Goal: Browse casually

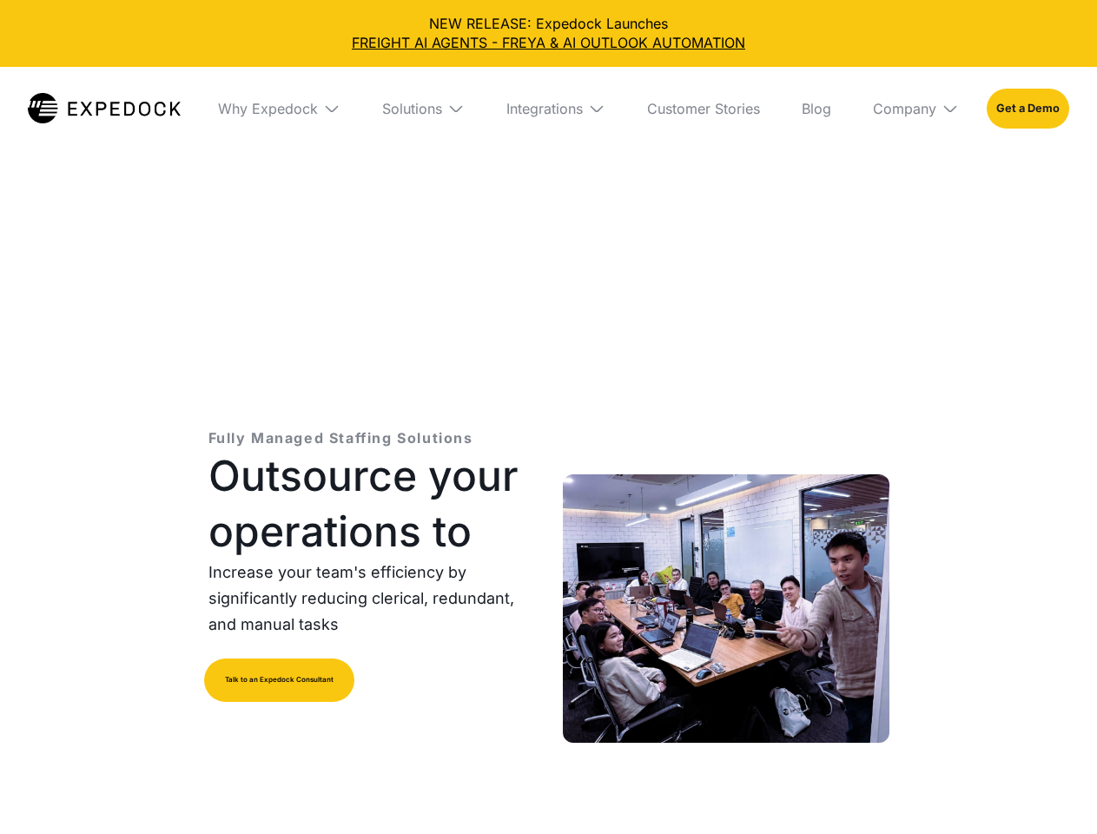
select select
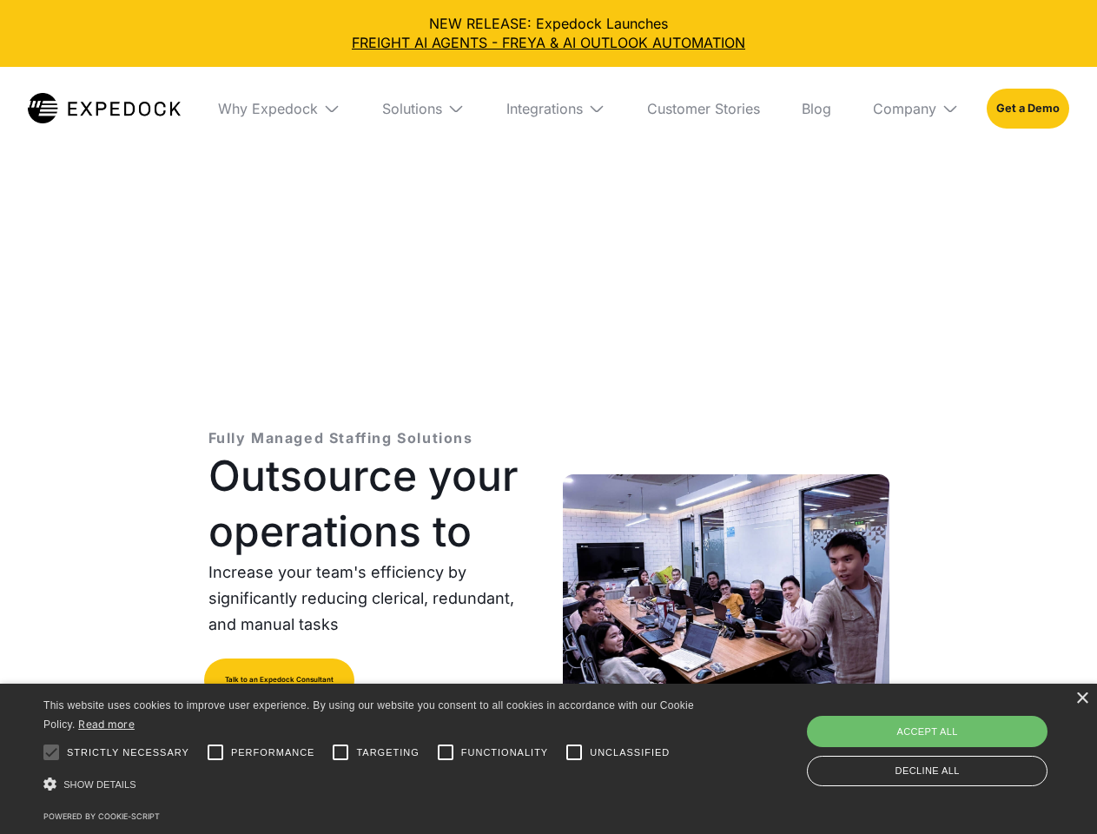
click at [548, 109] on div "Integrations" at bounding box center [544, 108] width 76 height 17
click at [279, 109] on div "Why Expedock" at bounding box center [253, 108] width 100 height 17
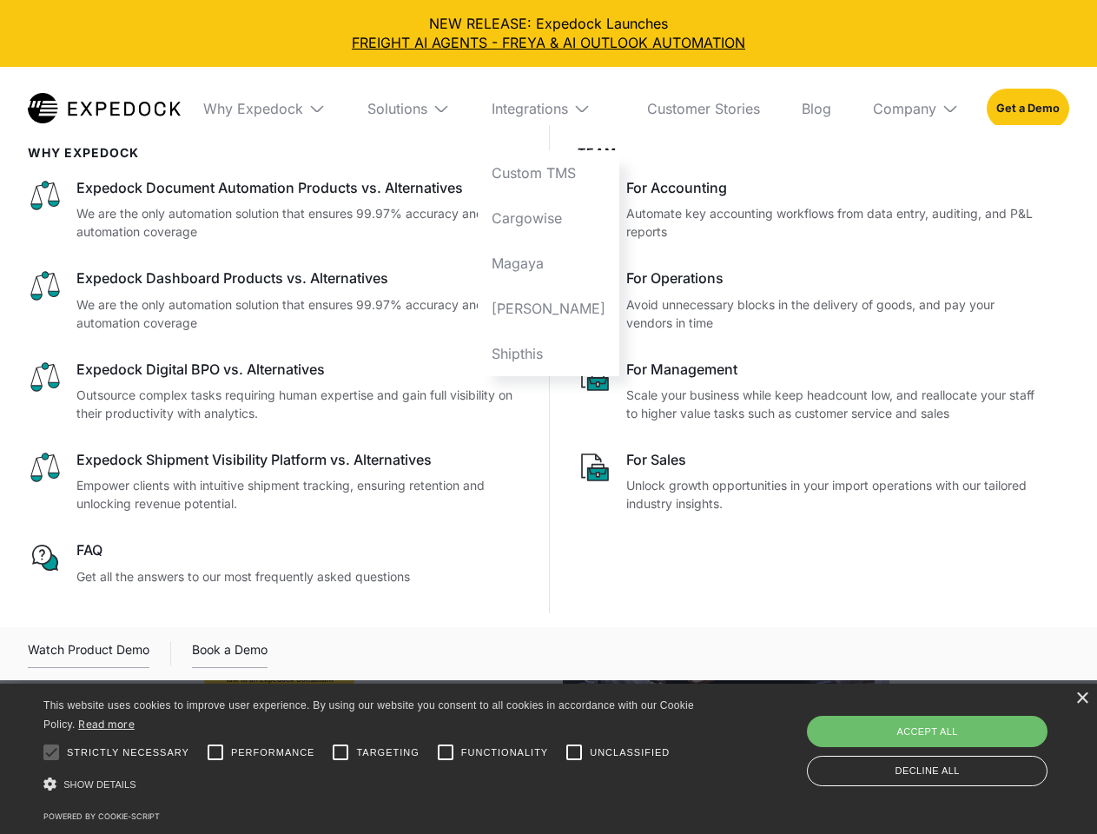
click at [423, 109] on div "Solutions" at bounding box center [397, 108] width 60 height 17
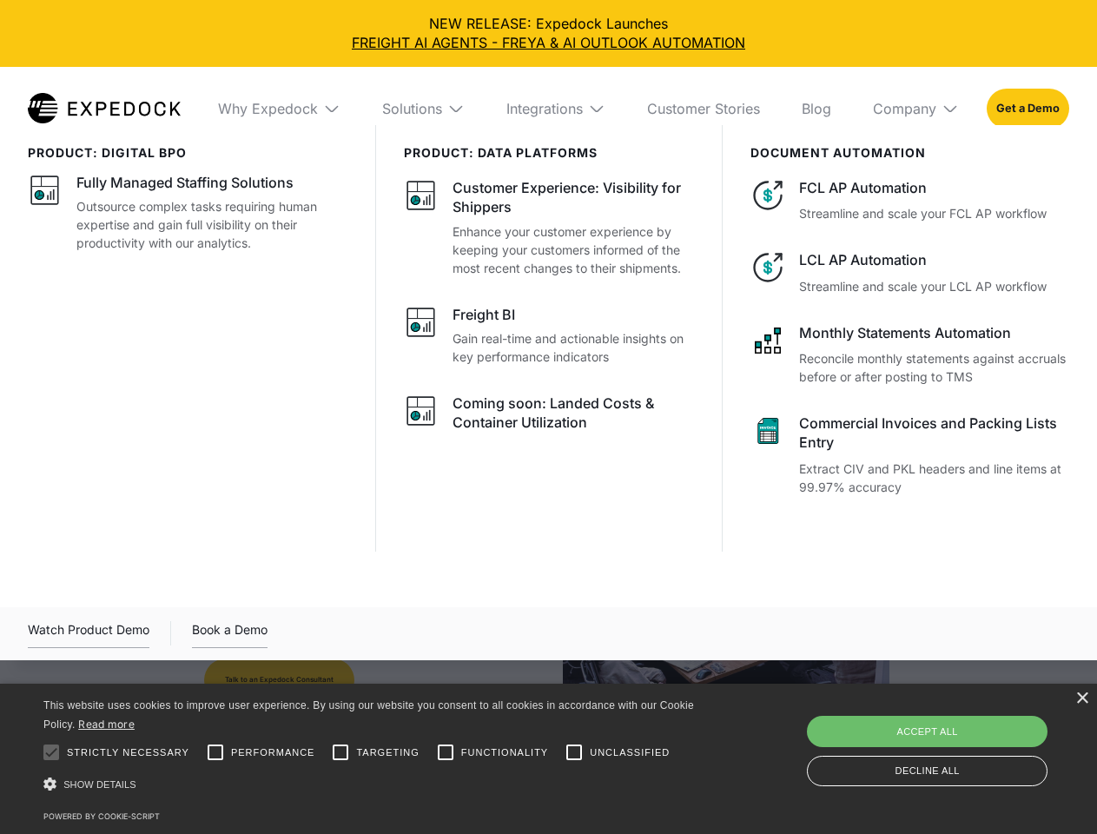
click at [556, 109] on div "Integrations" at bounding box center [544, 108] width 76 height 17
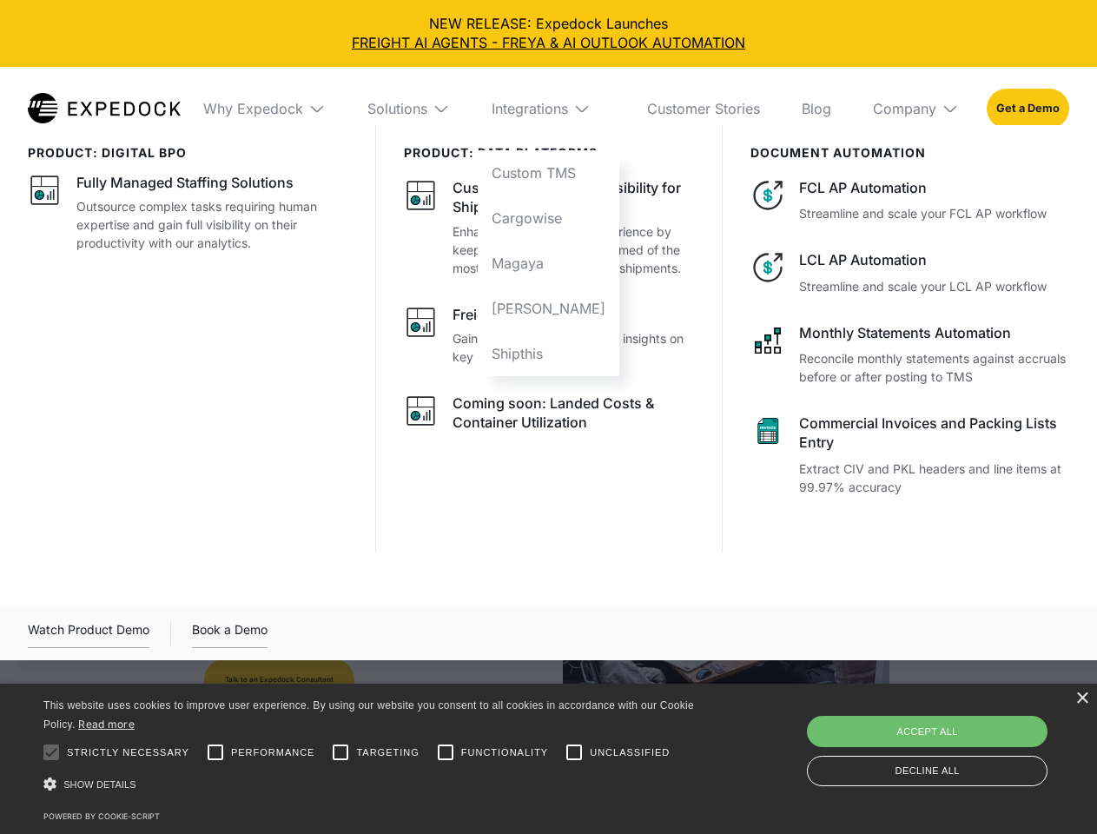
click at [915, 109] on div "Company" at bounding box center [904, 108] width 63 height 17
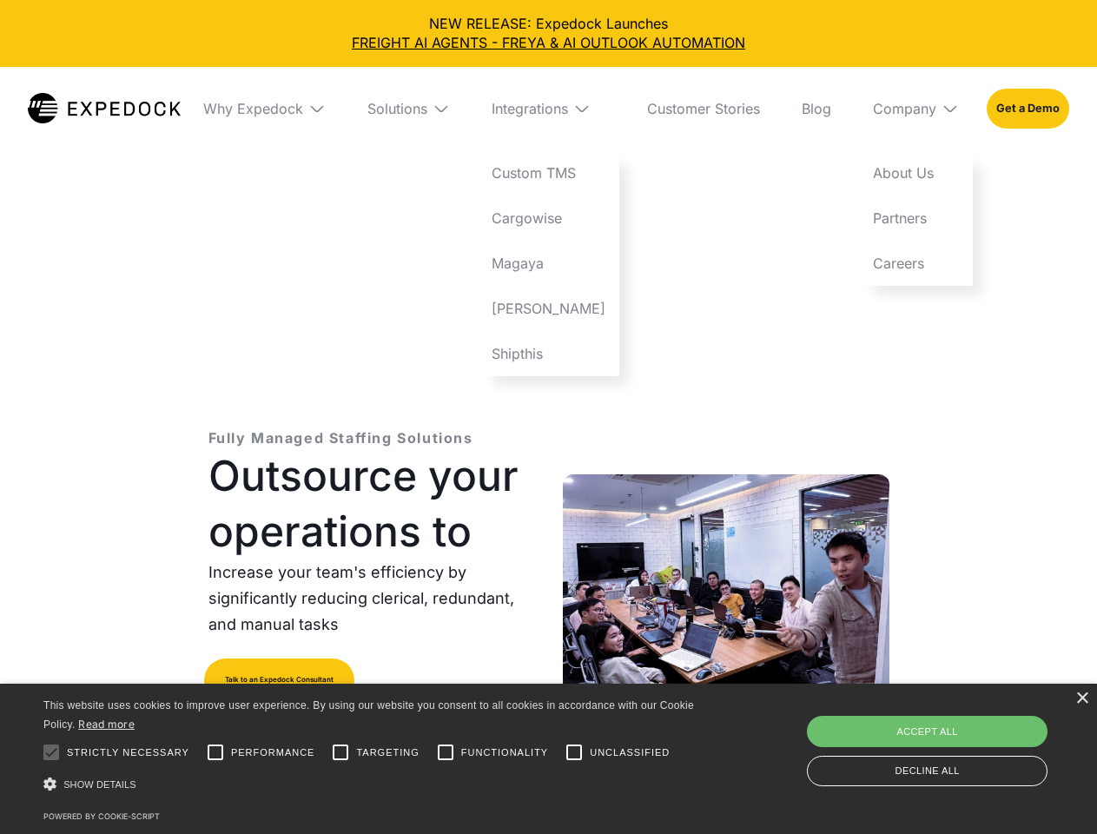
click at [51, 752] on div at bounding box center [51, 752] width 35 height 35
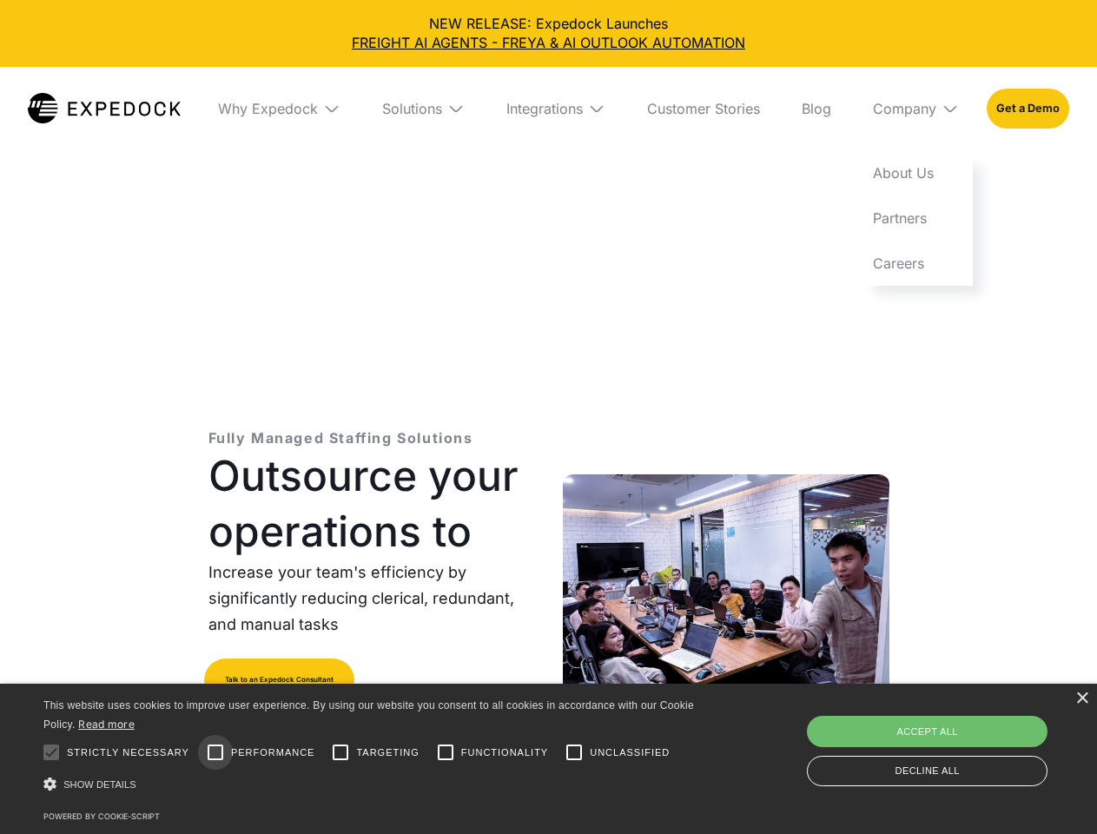
click at [215, 752] on input "Performance" at bounding box center [215, 752] width 35 height 35
checkbox input "true"
click at [340, 752] on input "Targeting" at bounding box center [340, 752] width 35 height 35
checkbox input "true"
click at [446, 752] on input "Functionality" at bounding box center [445, 752] width 35 height 35
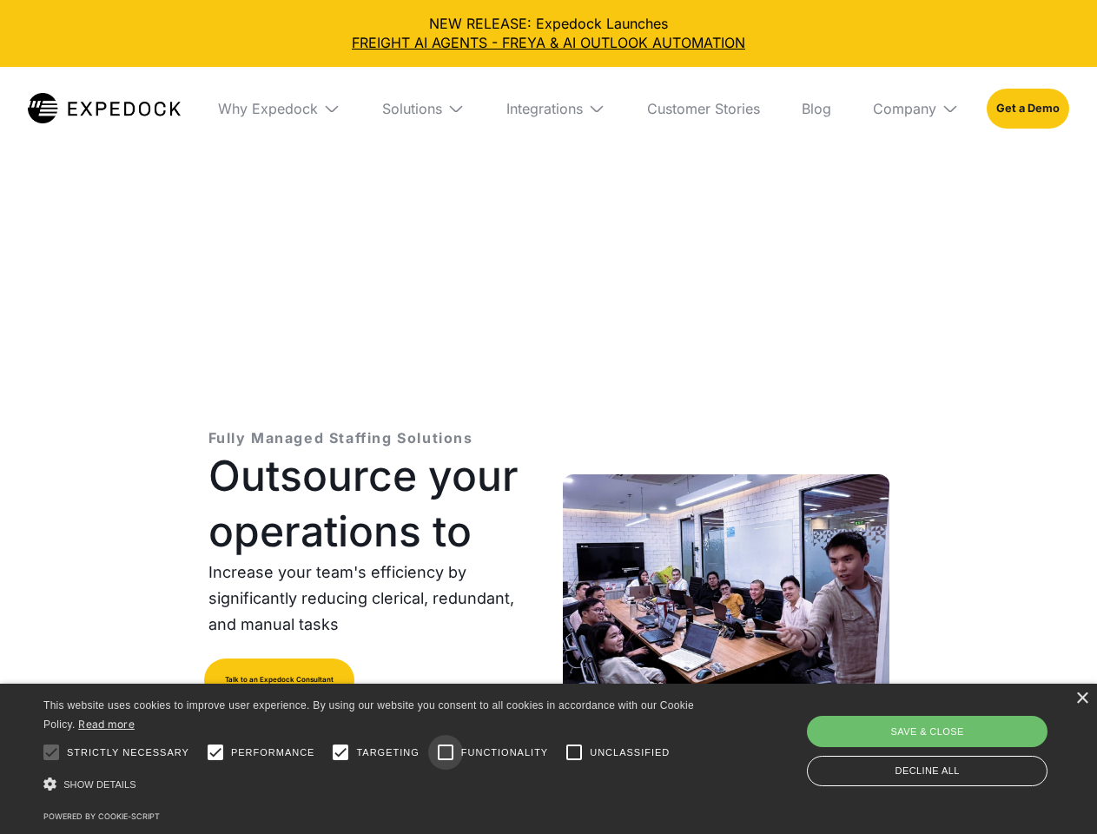
checkbox input "true"
click at [574, 752] on input "Unclassified" at bounding box center [574, 752] width 35 height 35
checkbox input "true"
